Goal: Navigation & Orientation: Find specific page/section

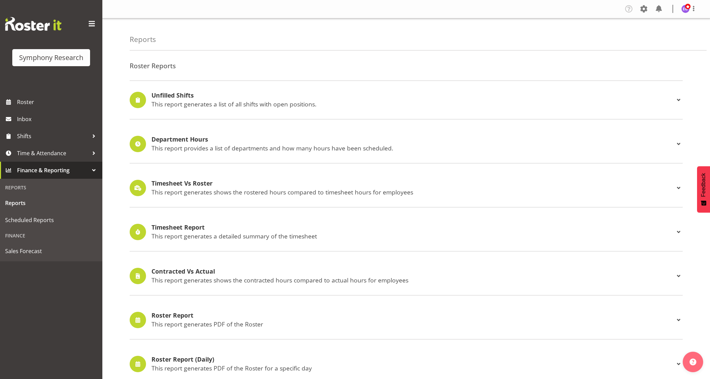
click at [643, 8] on span at bounding box center [643, 8] width 11 height 11
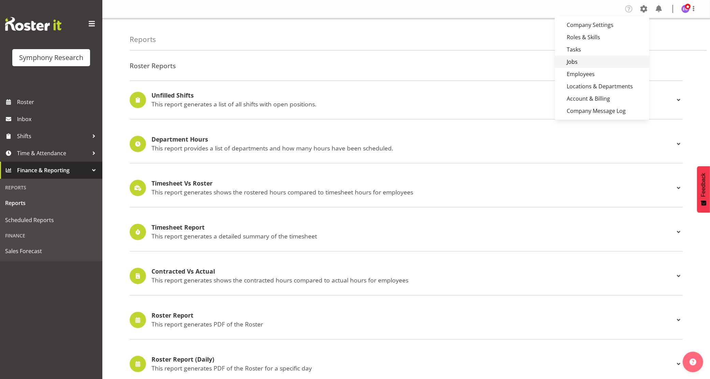
click at [580, 62] on link "Jobs" at bounding box center [602, 62] width 94 height 12
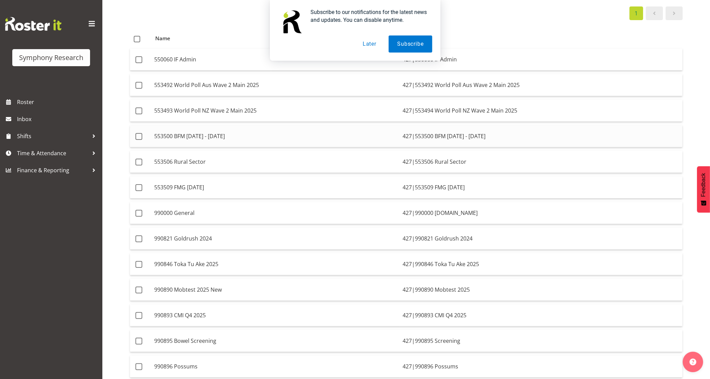
scroll to position [201, 0]
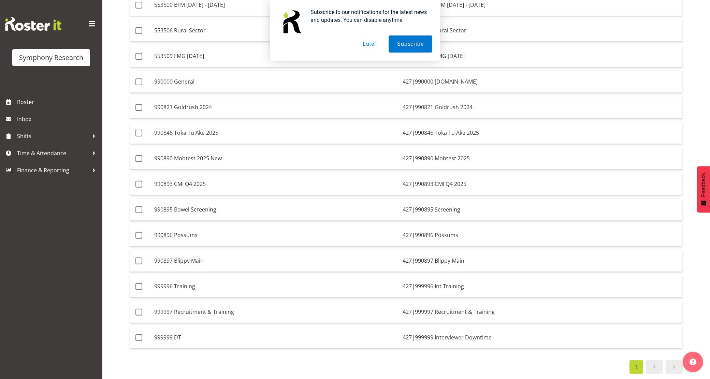
click at [369, 43] on button "Later" at bounding box center [369, 43] width 31 height 17
